Goal: Communication & Community: Share content

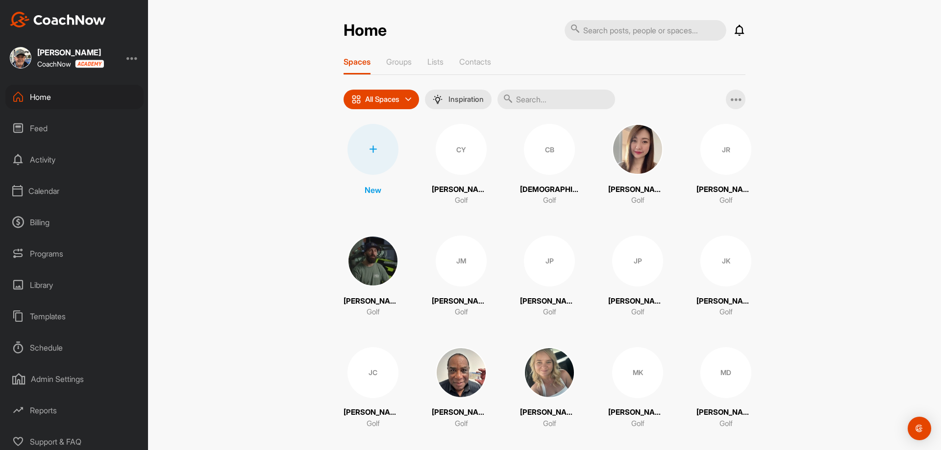
click at [37, 191] on div "Calendar" at bounding box center [74, 191] width 138 height 24
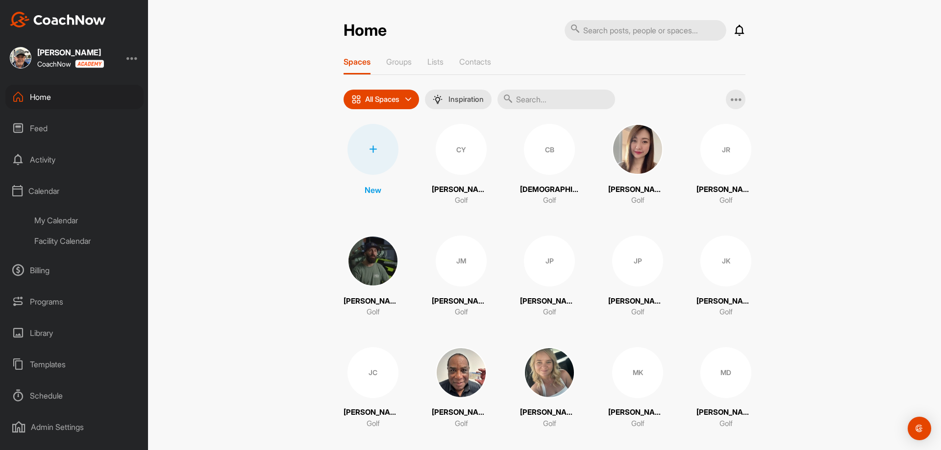
click at [37, 218] on div "My Calendar" at bounding box center [85, 220] width 116 height 21
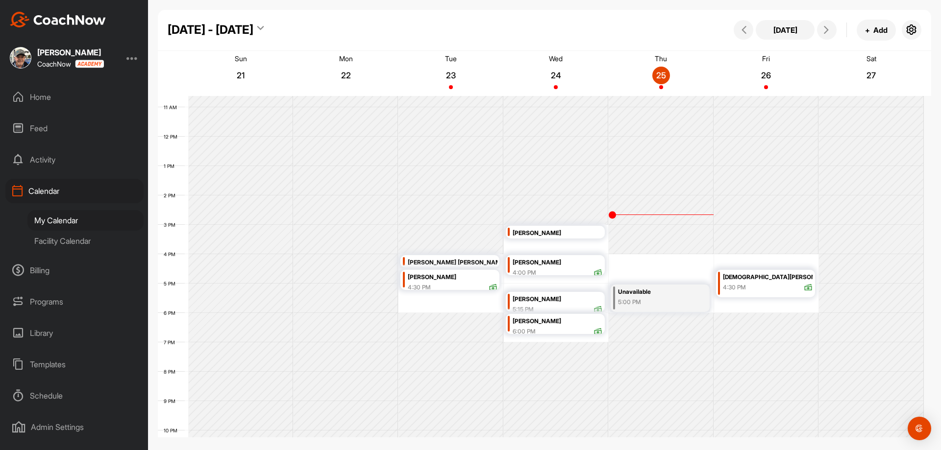
scroll to position [315, 0]
click at [827, 30] on icon at bounding box center [826, 30] width 8 height 8
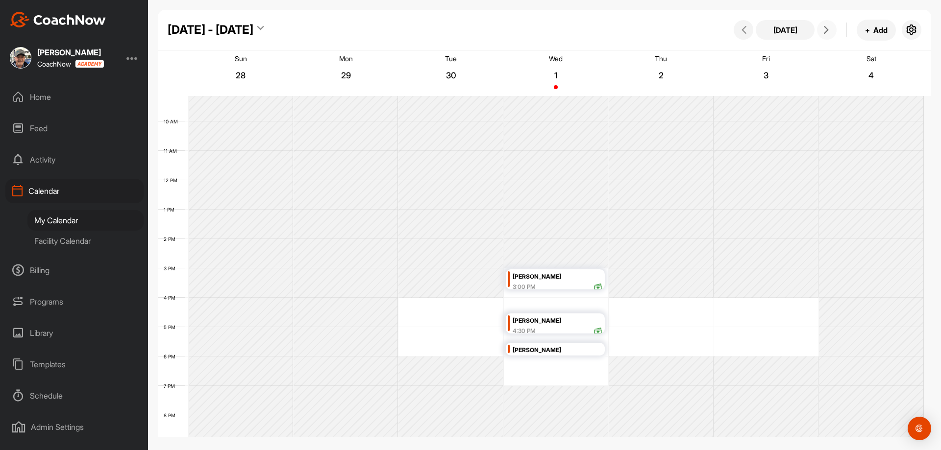
scroll to position [170, 0]
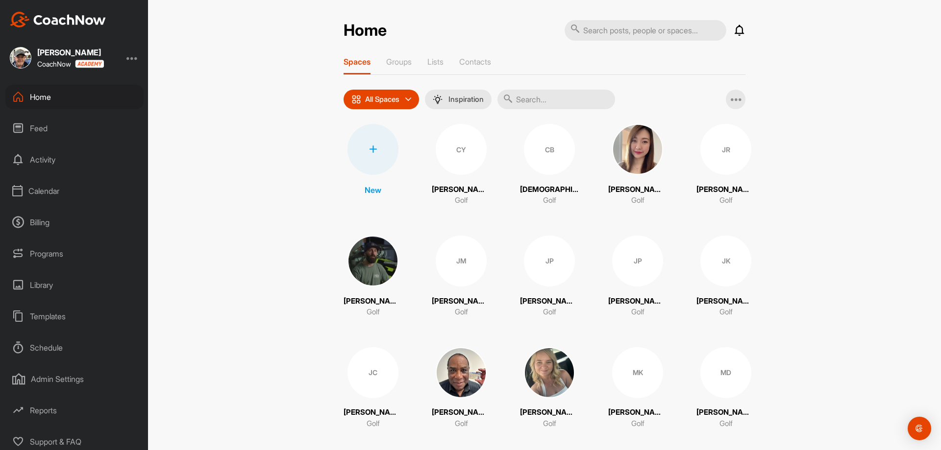
click at [370, 266] on img at bounding box center [372, 261] width 51 height 51
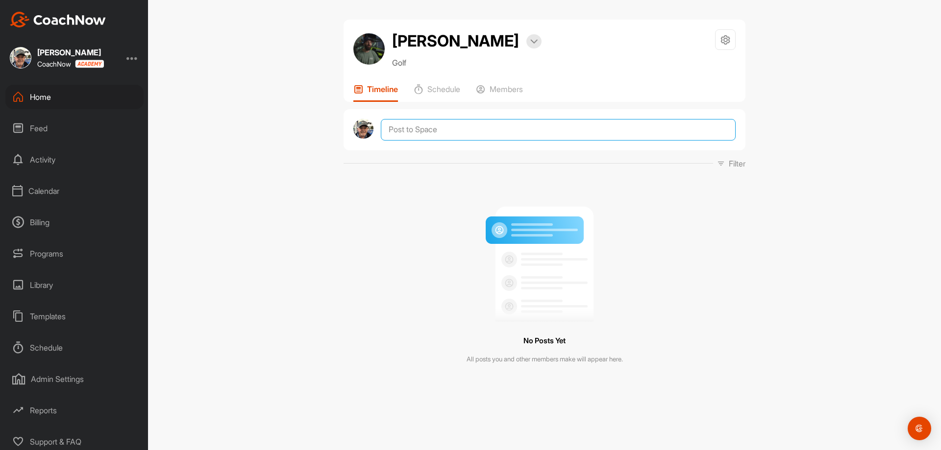
click at [434, 132] on textarea at bounding box center [558, 130] width 355 height 22
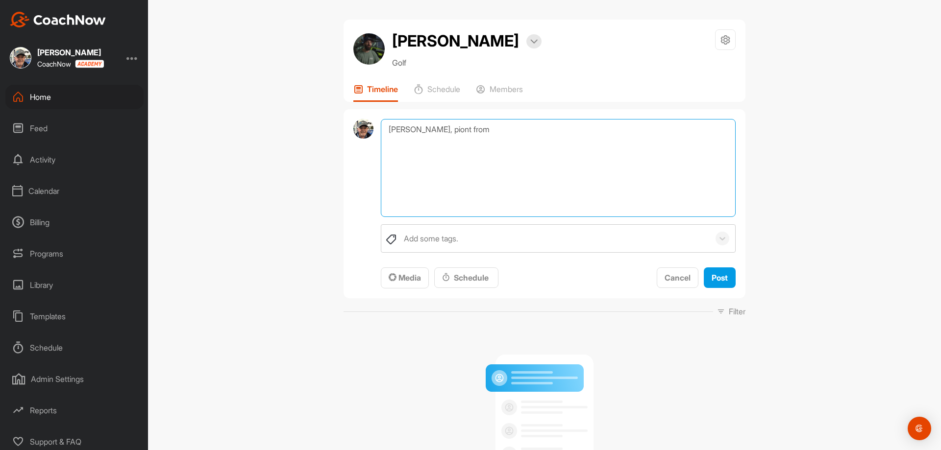
click at [431, 128] on textarea "[PERSON_NAME], piont from" at bounding box center [558, 168] width 355 height 98
click at [457, 129] on textarea "[PERSON_NAME], points from" at bounding box center [558, 168] width 355 height 98
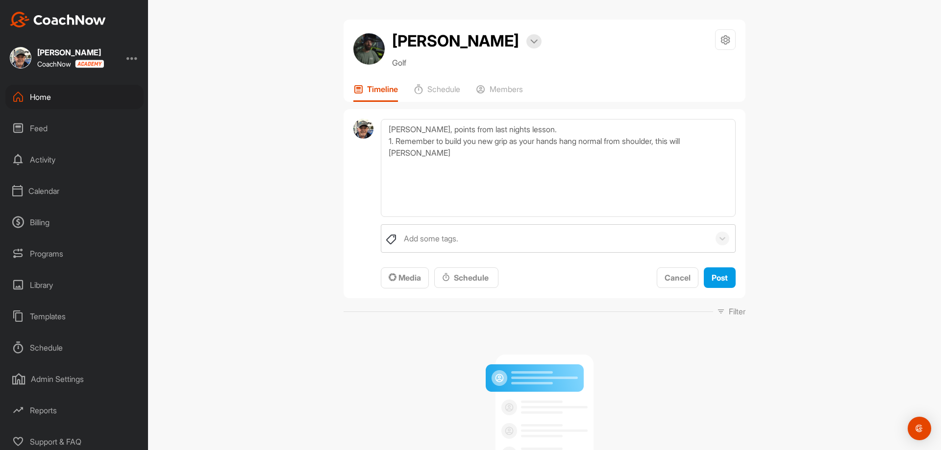
drag, startPoint x: 707, startPoint y: 141, endPoint x: 786, endPoint y: 133, distance: 79.3
click at [786, 133] on div "[PERSON_NAME] Bookings Golf Space Settings Your Notifications Timeline Schedule…" at bounding box center [544, 225] width 793 height 450
click at [718, 140] on textarea "[PERSON_NAME], points from last nights lesson. 1. Remember to build you new gri…" at bounding box center [558, 168] width 355 height 98
drag, startPoint x: 706, startPoint y: 146, endPoint x: 779, endPoint y: 127, distance: 75.3
click at [779, 127] on div "[PERSON_NAME] Bookings Golf Space Settings Your Notifications Timeline Schedule…" at bounding box center [544, 225] width 793 height 450
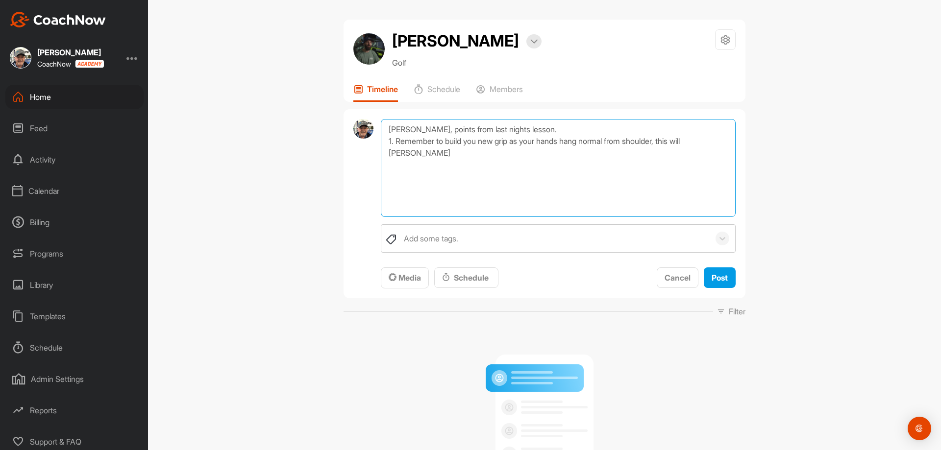
click at [725, 142] on textarea "[PERSON_NAME], points from last nights lesson. 1. Remember to build you new gri…" at bounding box center [558, 168] width 355 height 98
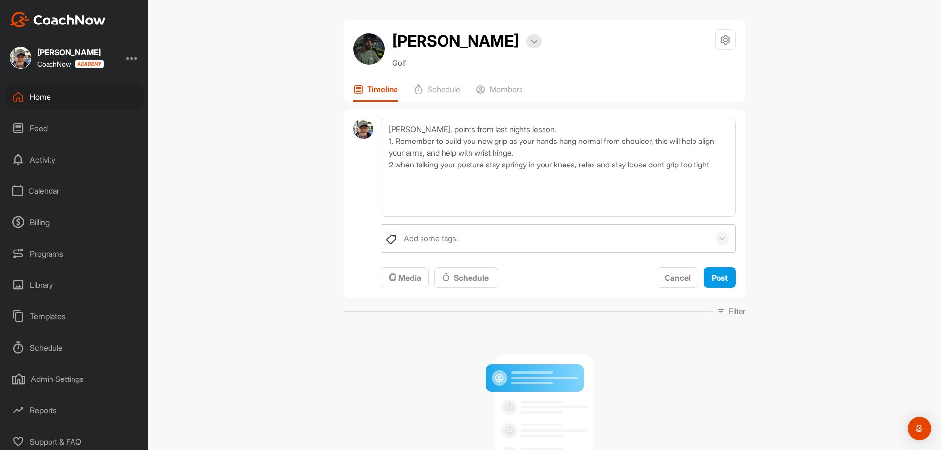
drag, startPoint x: 676, startPoint y: 168, endPoint x: 807, endPoint y: 172, distance: 131.9
click at [807, 172] on div "[PERSON_NAME] Bookings Golf Space Settings Your Notifications Timeline Schedule…" at bounding box center [544, 225] width 793 height 450
click at [682, 165] on textarea "[PERSON_NAME], points from last nights lesson. 1. Remember to build you new gri…" at bounding box center [558, 168] width 355 height 98
click at [402, 176] on textarea "[PERSON_NAME], points from last nights lesson. 1. Remember to build you new gri…" at bounding box center [558, 168] width 355 height 98
click at [396, 164] on textarea "[PERSON_NAME], points from last nights lesson. 1. Remember to build you new gri…" at bounding box center [558, 168] width 355 height 98
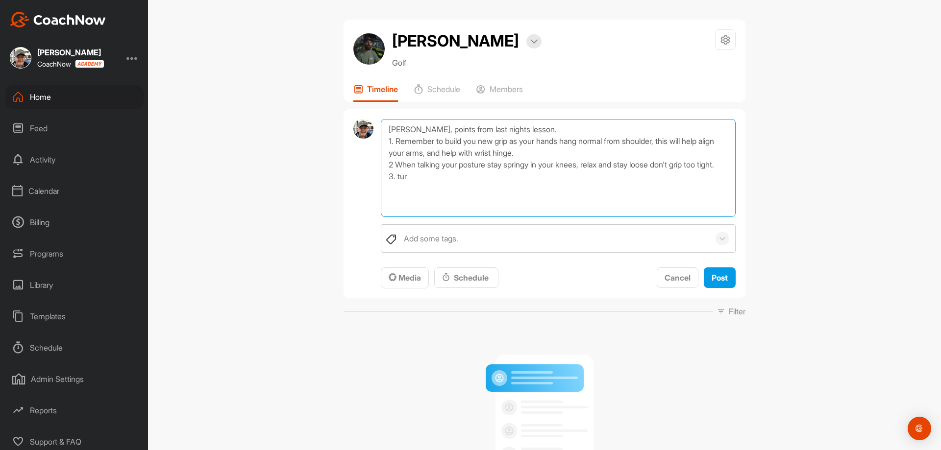
drag, startPoint x: 395, startPoint y: 189, endPoint x: 400, endPoint y: 194, distance: 6.6
click at [396, 189] on textarea "[PERSON_NAME], points from last nights lesson. 1. Remember to build you new gri…" at bounding box center [558, 168] width 355 height 98
click at [405, 187] on textarea "[PERSON_NAME], points from last nights lesson. 1. Remember to build you new gri…" at bounding box center [558, 168] width 355 height 98
click at [521, 189] on textarea "[PERSON_NAME], points from last nights lesson. 1. Remember to build you new gri…" at bounding box center [558, 168] width 355 height 98
click at [567, 189] on textarea "[PERSON_NAME], points from last nights lesson. 1. Remember to build you new gri…" at bounding box center [558, 168] width 355 height 98
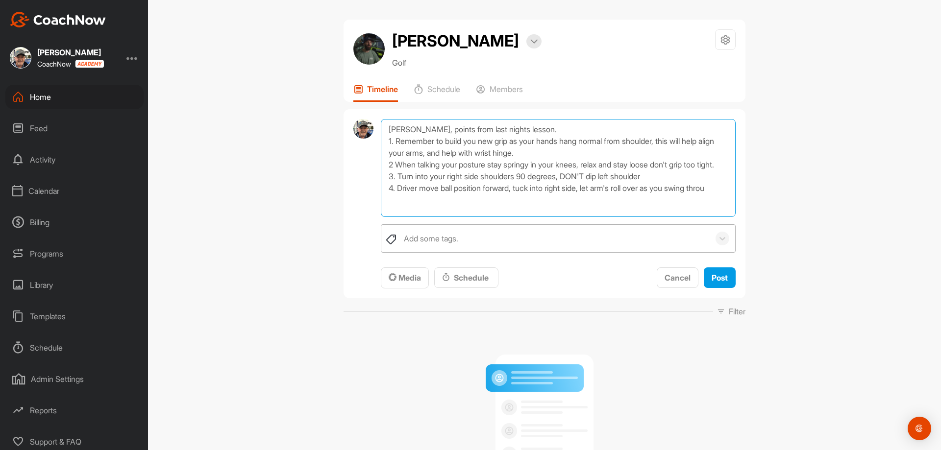
scroll to position [0, 0]
click at [556, 210] on textarea "[PERSON_NAME], points from last nights lesson. 1. Remember to build you new gri…" at bounding box center [558, 168] width 355 height 98
type textarea "[PERSON_NAME], points from last nights lesson. 1. Remember to build you new gri…"
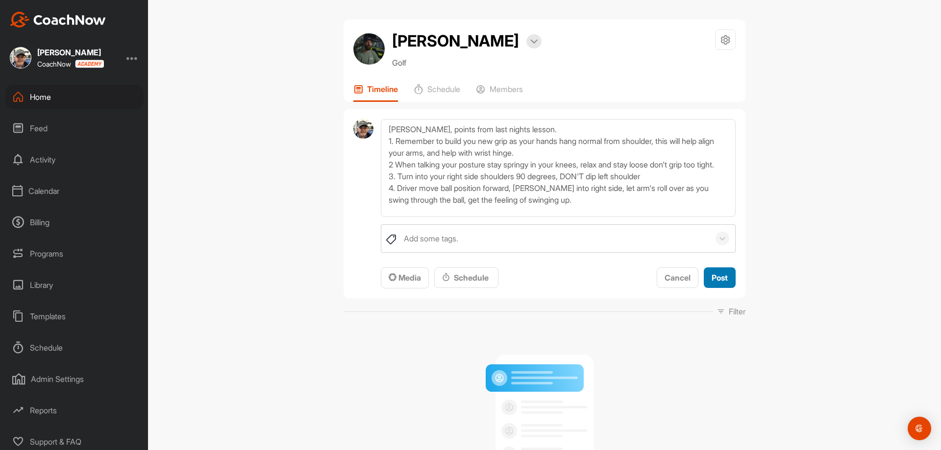
click at [723, 274] on span "Post" at bounding box center [719, 278] width 16 height 10
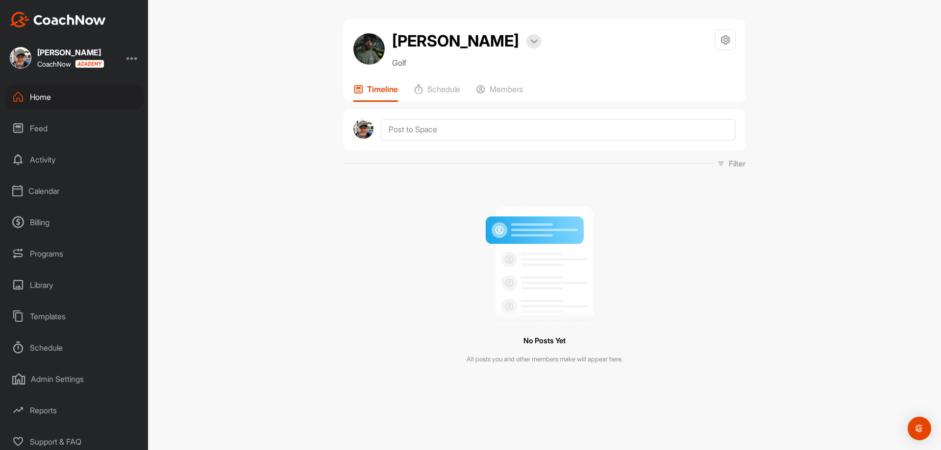
scroll to position [0, 0]
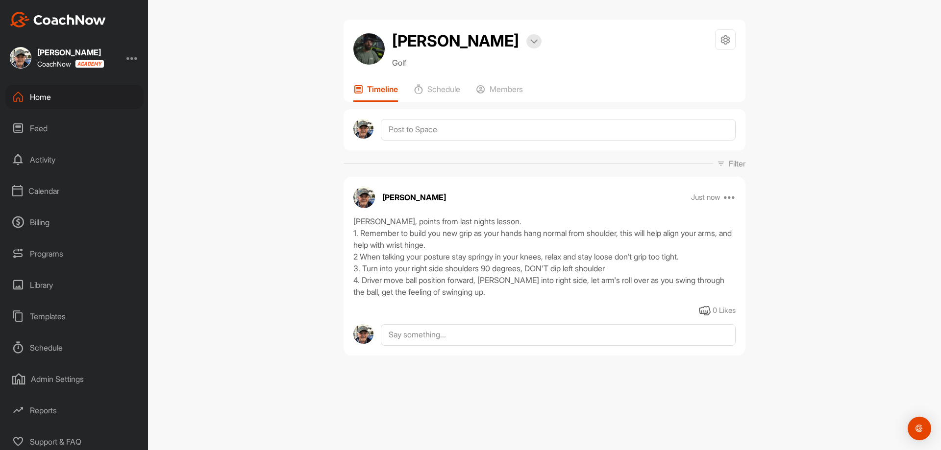
click at [46, 190] on div "Calendar" at bounding box center [74, 191] width 138 height 24
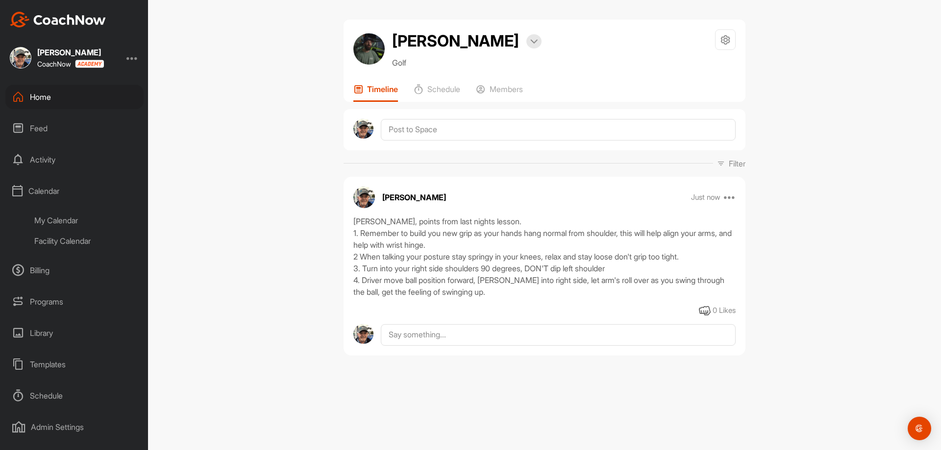
click at [57, 219] on div "My Calendar" at bounding box center [85, 220] width 116 height 21
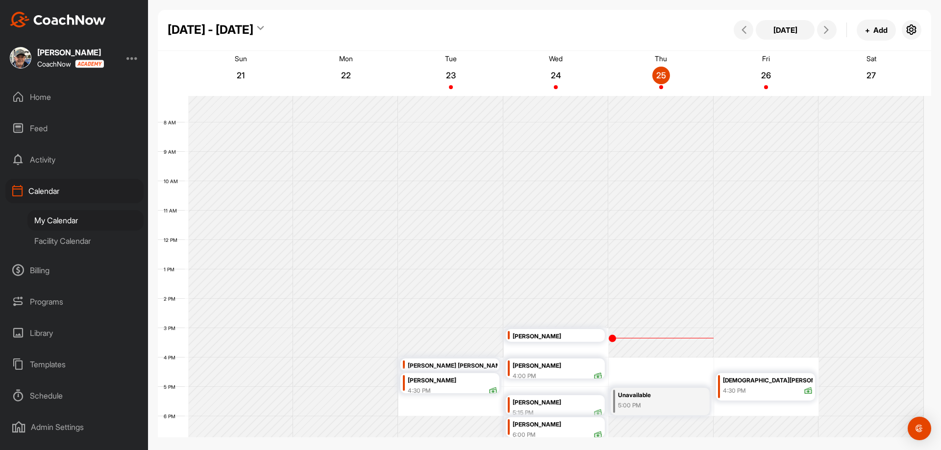
scroll to position [317, 0]
